Goal: Find specific page/section

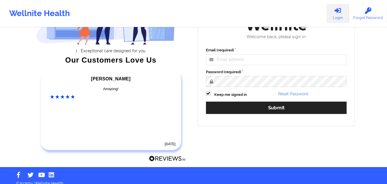
scroll to position [79, 0]
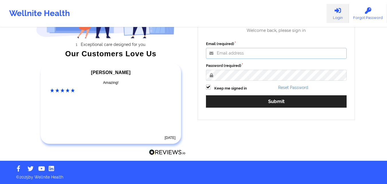
type input "[PERSON_NAME][EMAIL_ADDRESS][PERSON_NAME][DOMAIN_NAME]"
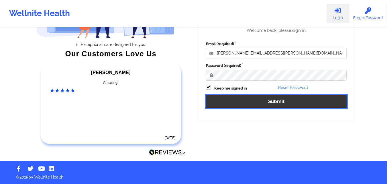
click at [240, 100] on button "Submit" at bounding box center [276, 101] width 141 height 12
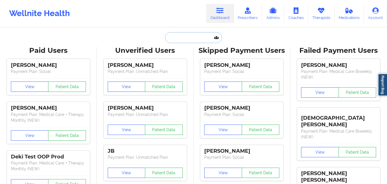
click at [176, 37] on input "text" at bounding box center [193, 37] width 57 height 11
paste input "[PERSON_NAME]"
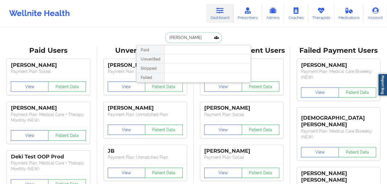
click at [168, 38] on input "[PERSON_NAME]" at bounding box center [193, 37] width 57 height 11
click at [177, 37] on input "[PERSON_NAME]" at bounding box center [193, 37] width 57 height 11
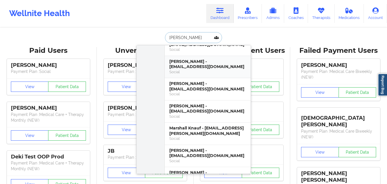
scroll to position [57, 0]
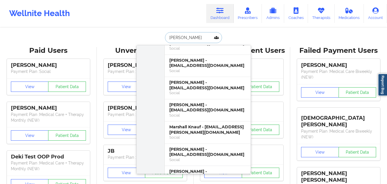
type input "[PERSON_NAME]"
